Goal: Information Seeking & Learning: Check status

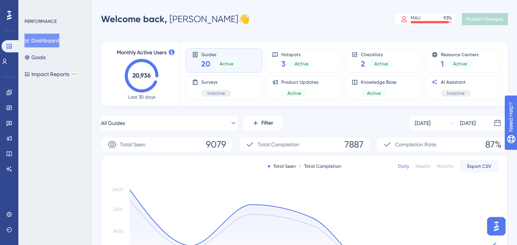
scroll to position [77, 0]
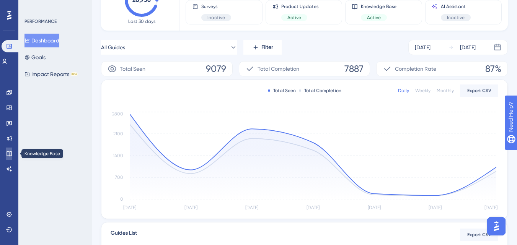
click at [12, 157] on link at bounding box center [9, 154] width 6 height 12
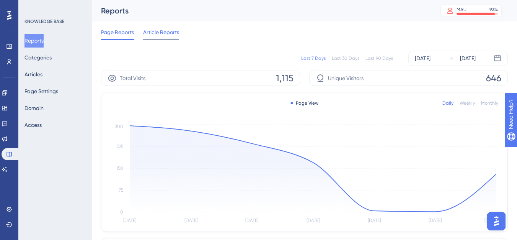
click at [168, 35] on span "Article Reports" at bounding box center [161, 32] width 36 height 9
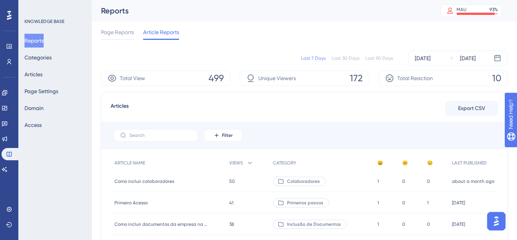
drag, startPoint x: 112, startPoint y: 29, endPoint x: 63, endPoint y: 19, distance: 50.3
click at [114, 29] on span "Page Reports" at bounding box center [117, 32] width 33 height 9
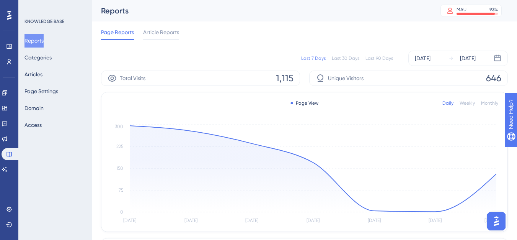
click at [234, 54] on div "Last 7 Days Last 30 Days Last 90 Days [DATE] [DATE]" at bounding box center [304, 58] width 407 height 15
click at [8, 89] on link at bounding box center [5, 92] width 6 height 12
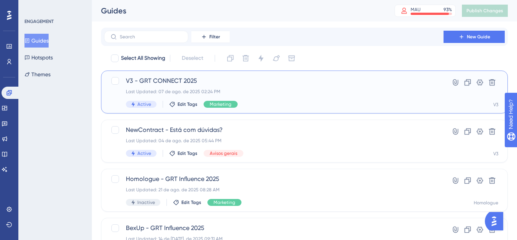
click at [281, 99] on div "V3 - GRT CONNECT 2025 Last Updated: 07 de ago. de 2025 02:24 PM Active Edit Tag…" at bounding box center [274, 91] width 296 height 31
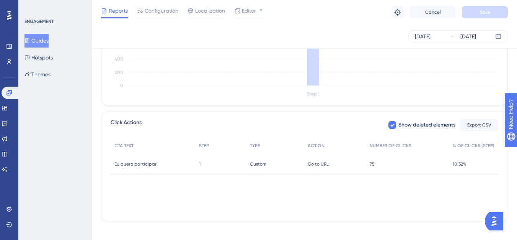
scroll to position [245, 0]
